Goal: Transaction & Acquisition: Book appointment/travel/reservation

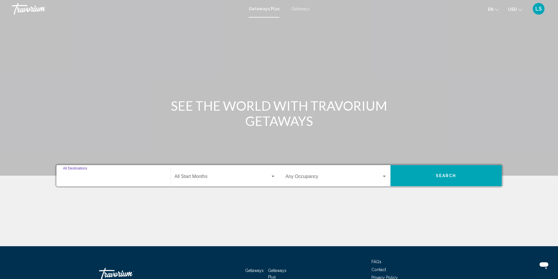
click at [73, 180] on input "Destination All Destinations" at bounding box center [113, 177] width 101 height 5
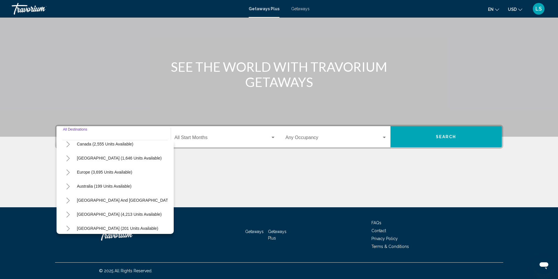
scroll to position [59, 0]
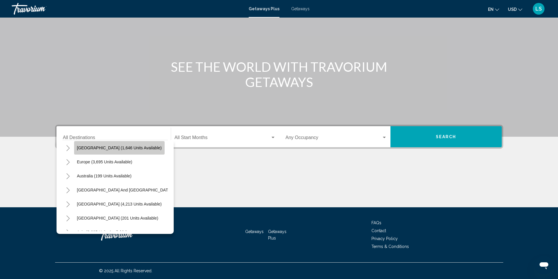
click at [103, 147] on span "[GEOGRAPHIC_DATA] (1,646 units available)" at bounding box center [119, 148] width 85 height 5
type input "**********"
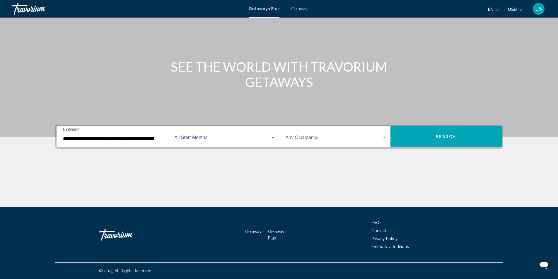
click at [202, 139] on span "Search widget" at bounding box center [223, 138] width 96 height 5
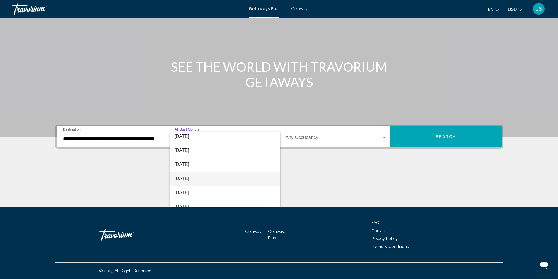
click at [183, 177] on span "[DATE]" at bounding box center [225, 179] width 101 height 14
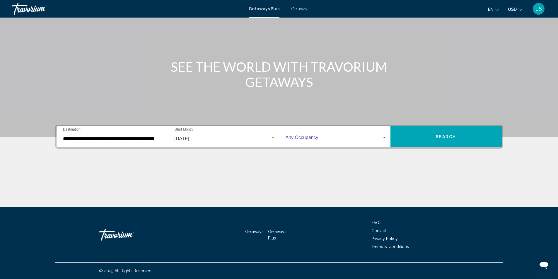
click at [299, 138] on span "Search widget" at bounding box center [334, 138] width 96 height 5
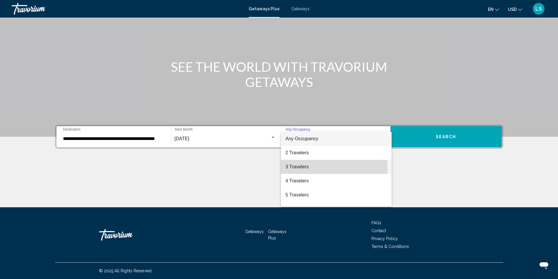
click at [297, 167] on span "3 Travelers" at bounding box center [336, 167] width 101 height 14
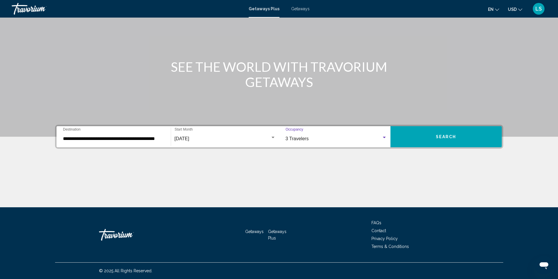
click at [444, 135] on span "Search" at bounding box center [446, 137] width 21 height 5
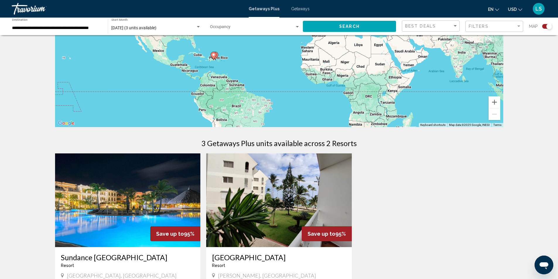
scroll to position [59, 0]
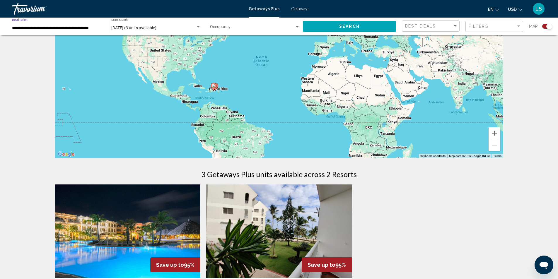
click at [29, 27] on input "**********" at bounding box center [57, 28] width 90 height 5
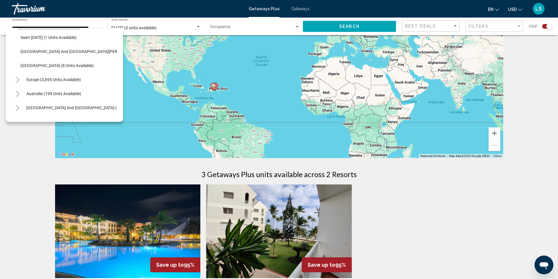
scroll to position [170, 0]
click at [50, 78] on span "Europe (3,695 units available)" at bounding box center [53, 79] width 55 height 5
type input "**********"
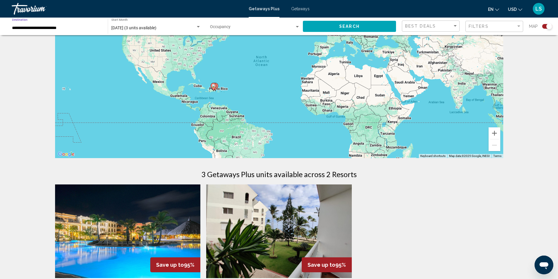
click at [255, 30] on span "Search widget" at bounding box center [252, 28] width 85 height 5
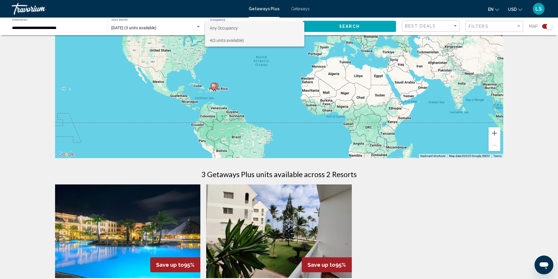
click at [225, 39] on span "4 (3 units available)" at bounding box center [255, 40] width 90 height 12
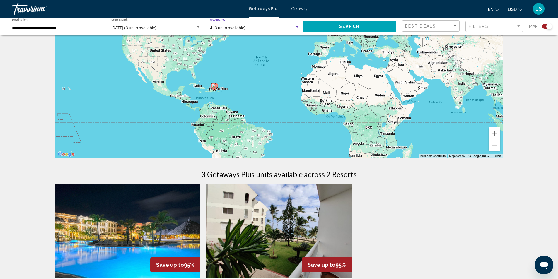
click at [327, 23] on button "Search" at bounding box center [349, 26] width 93 height 11
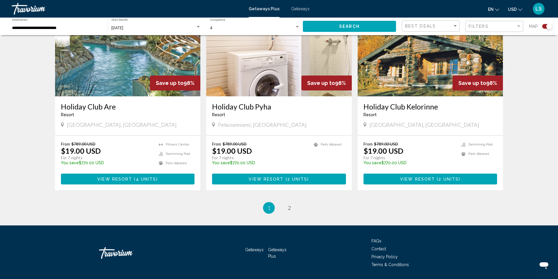
scroll to position [858, 0]
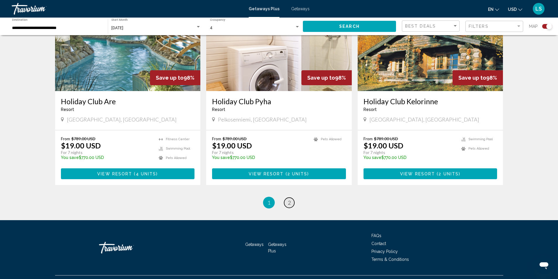
click at [288, 200] on span "2" at bounding box center [289, 203] width 3 height 6
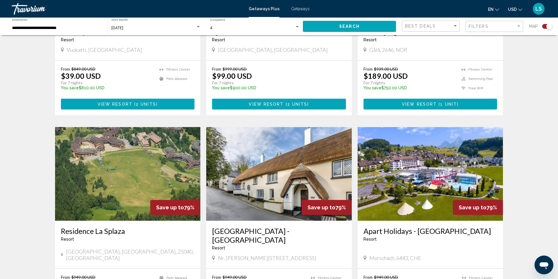
scroll to position [312, 0]
